Goal: Task Accomplishment & Management: Use online tool/utility

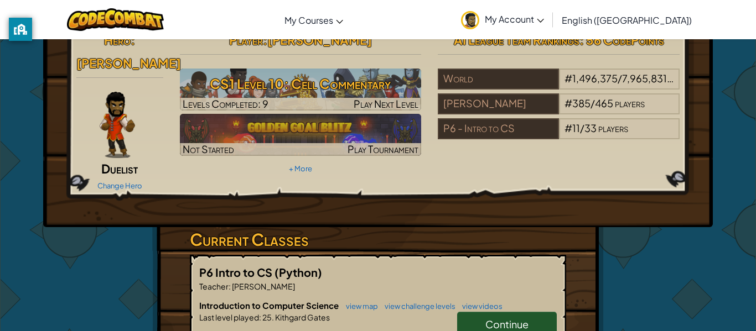
scroll to position [25, 0]
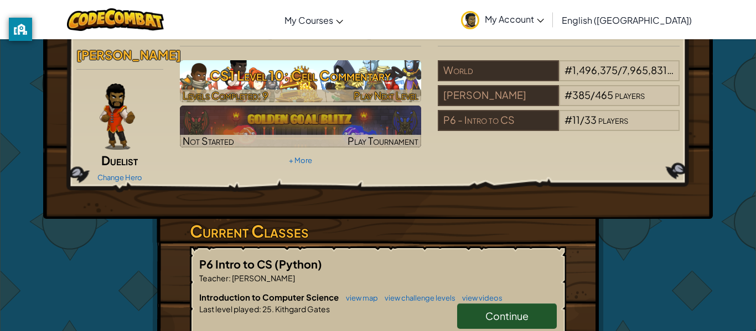
click at [324, 71] on h3 "CS1 Level 10: Cell Commentary" at bounding box center [301, 75] width 242 height 25
